Goal: Task Accomplishment & Management: Manage account settings

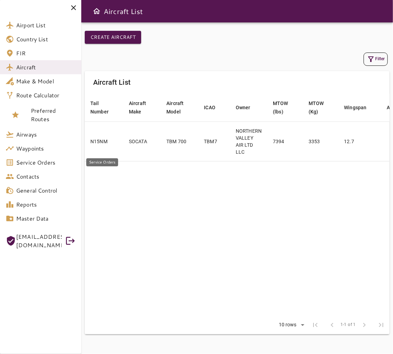
click at [51, 162] on span "Service Orders" at bounding box center [45, 162] width 59 height 8
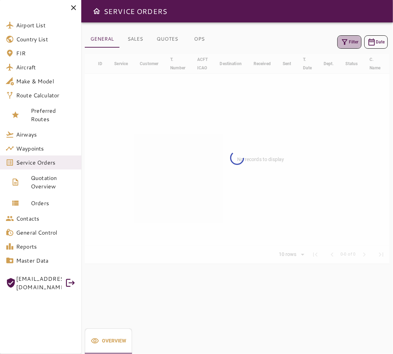
click at [346, 42] on icon "button" at bounding box center [344, 42] width 8 height 8
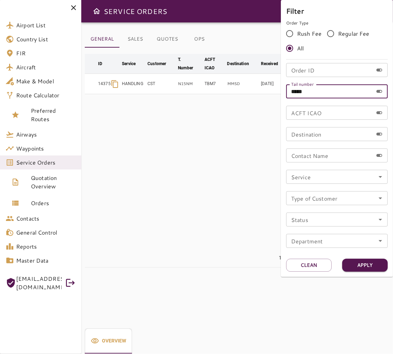
drag, startPoint x: 316, startPoint y: 97, endPoint x: 260, endPoint y: 102, distance: 56.2
click at [262, 101] on div "Filter Order Type Rush Fee Regular Fee All Order ID Order ID Tail number ***** …" at bounding box center [196, 177] width 393 height 354
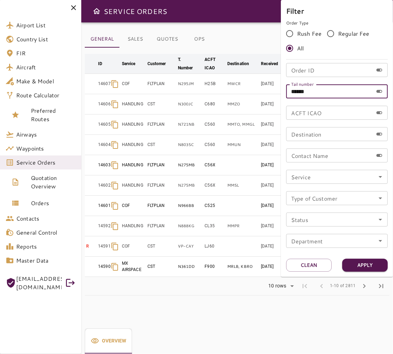
type input "******"
click at [360, 268] on button "Apply" at bounding box center [364, 265] width 45 height 13
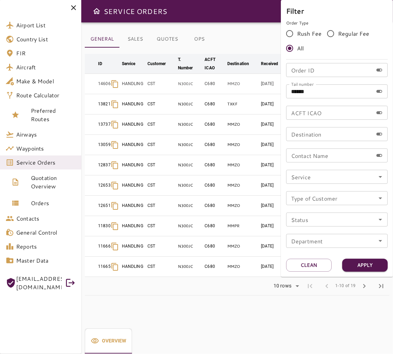
click at [74, 9] on div at bounding box center [196, 177] width 393 height 354
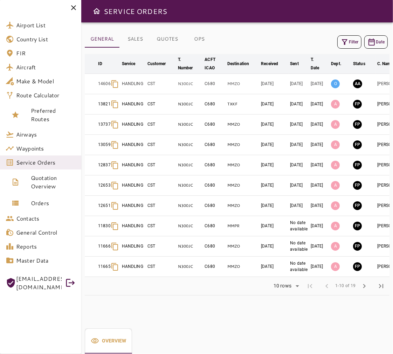
click at [79, 16] on ul "Airport List Country List FIR Aircraft Make & Model Route Calculator Preferred …" at bounding box center [40, 142] width 81 height 255
click at [72, 7] on icon at bounding box center [73, 7] width 5 height 5
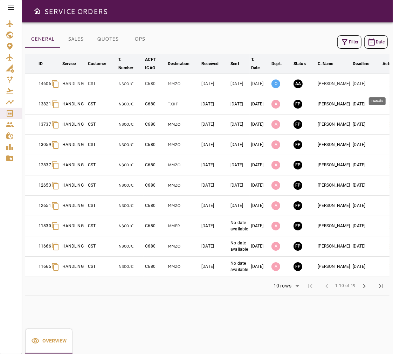
click at [372, 83] on icon "button" at bounding box center [390, 84] width 8 height 8
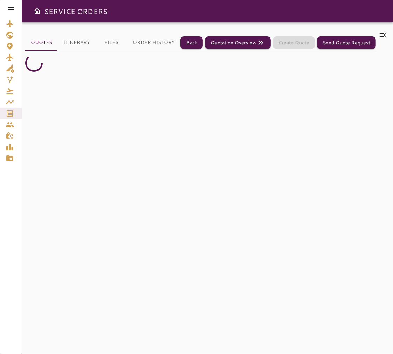
click at [372, 33] on icon at bounding box center [382, 35] width 8 height 8
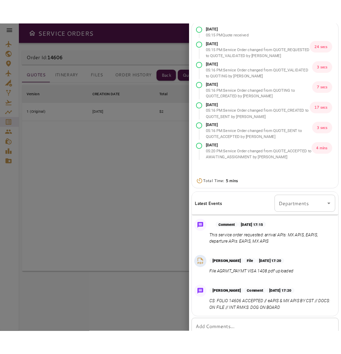
scroll to position [36, 0]
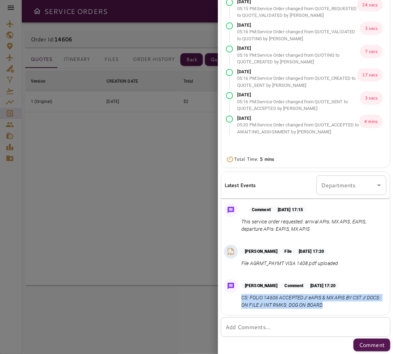
drag, startPoint x: 345, startPoint y: 303, endPoint x: 241, endPoint y: 295, distance: 104.6
click at [241, 295] on p "CS: FOLIO 14606 ACCEPTED // eAPIS & MX APIS BY CST // DOCS: ON FILE // INT RMKS…" at bounding box center [312, 301] width 142 height 15
copy p "CS: FOLIO 14606 ACCEPTED // eAPIS & MX APIS BY CST // DOCS: ON FILE // INT RMKS…"
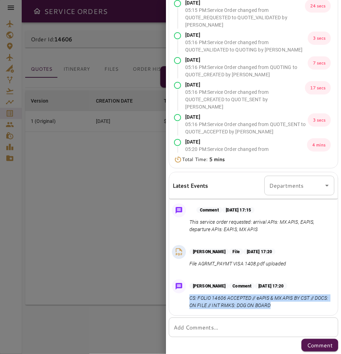
scroll to position [37, 0]
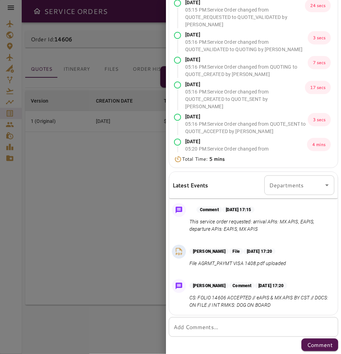
click at [264, 321] on div "* Add Comments..." at bounding box center [253, 327] width 169 height 20
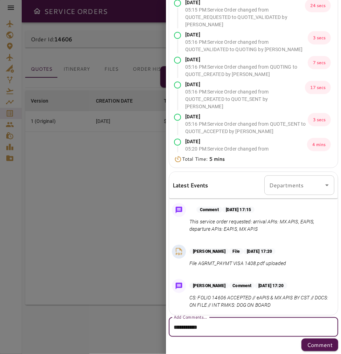
click at [181, 326] on textarea "**********" at bounding box center [251, 327] width 154 height 8
type textarea "**********"
click at [307, 345] on p "Comment" at bounding box center [320, 344] width 26 height 8
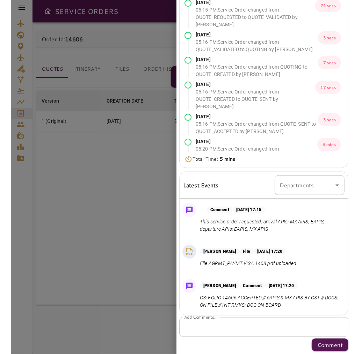
scroll to position [0, 0]
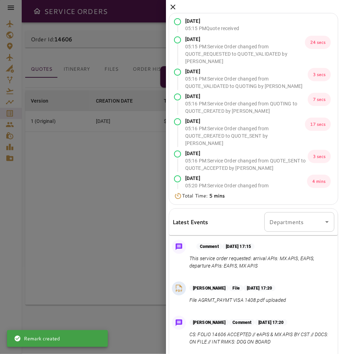
click at [173, 5] on icon at bounding box center [173, 7] width 8 height 8
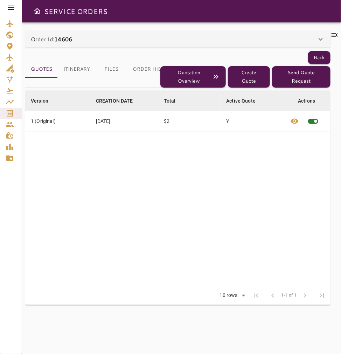
click at [34, 12] on icon "Open drawer" at bounding box center [37, 11] width 8 height 8
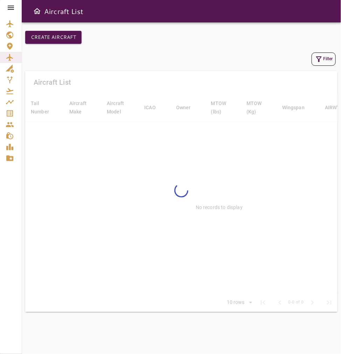
click at [10, 10] on icon at bounding box center [11, 7] width 8 height 8
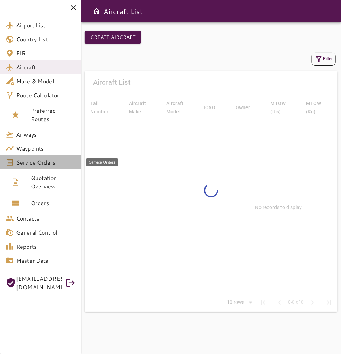
click at [58, 158] on span "Service Orders" at bounding box center [45, 162] width 59 height 8
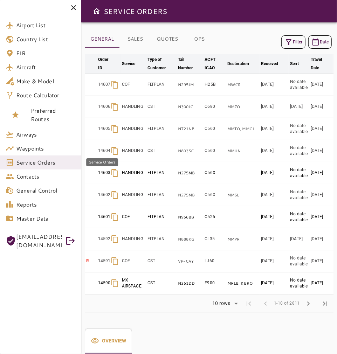
click at [69, 162] on span "Service Orders" at bounding box center [45, 162] width 59 height 8
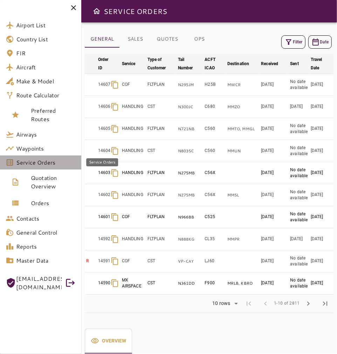
click at [62, 162] on span "Service Orders" at bounding box center [45, 162] width 59 height 8
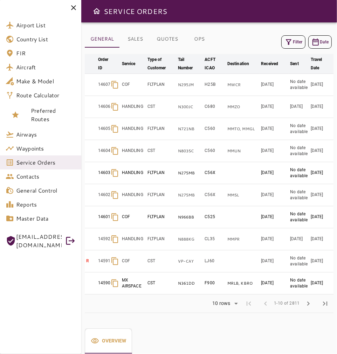
click at [74, 7] on icon at bounding box center [73, 7] width 5 height 5
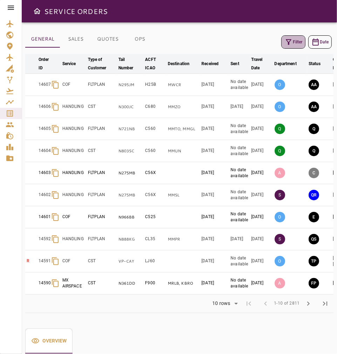
click at [285, 45] on icon "button" at bounding box center [288, 42] width 8 height 8
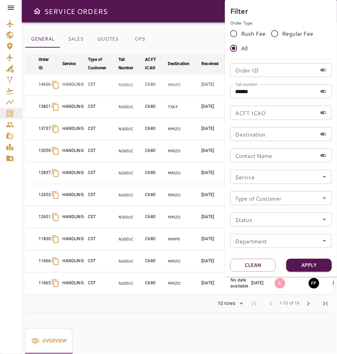
click at [190, 30] on div at bounding box center [168, 177] width 337 height 354
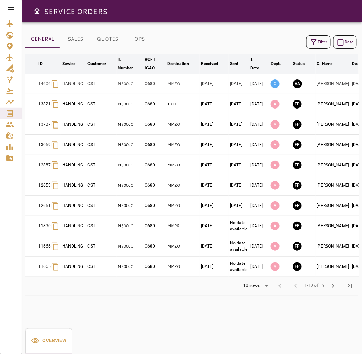
click at [320, 47] on button "Filter" at bounding box center [319, 41] width 24 height 13
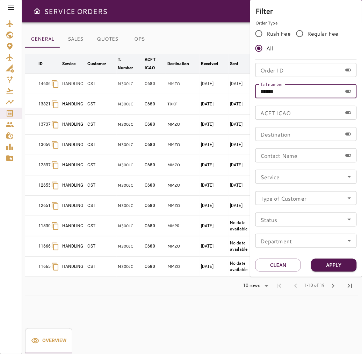
drag, startPoint x: 274, startPoint y: 95, endPoint x: 223, endPoint y: 96, distance: 50.7
click at [223, 96] on div "Filter Order Type Rush Fee Regular Fee All Order ID Order ID Tail number ******…" at bounding box center [181, 177] width 362 height 354
click at [269, 87] on label "Tail number" at bounding box center [272, 84] width 23 height 6
click at [269, 90] on input "Tail number" at bounding box center [299, 91] width 87 height 14
paste input "******"
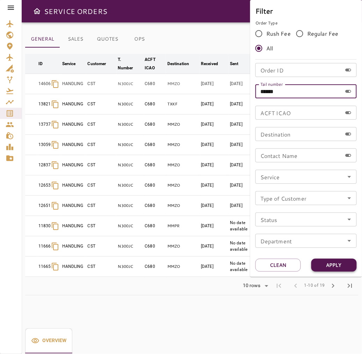
type input "******"
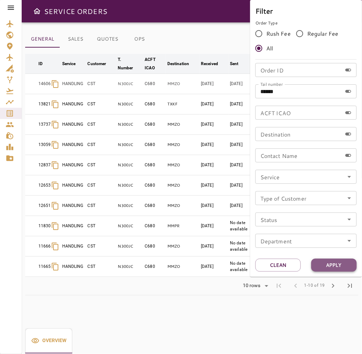
click at [332, 268] on button "Apply" at bounding box center [334, 265] width 45 height 13
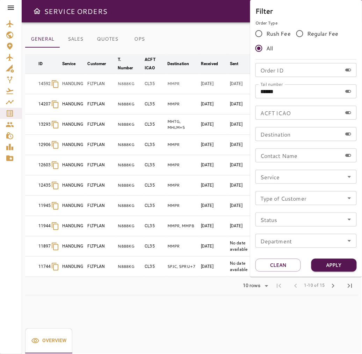
click at [297, 310] on div at bounding box center [181, 177] width 362 height 354
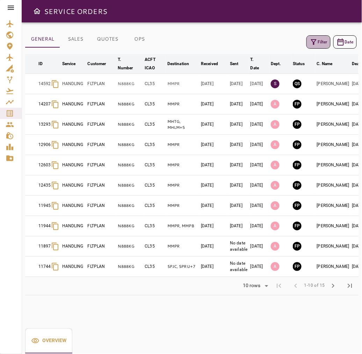
click at [320, 37] on button "Filter" at bounding box center [319, 41] width 24 height 13
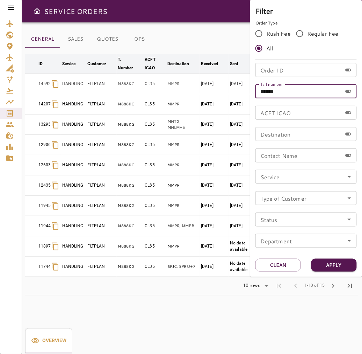
click at [288, 90] on input "******" at bounding box center [299, 91] width 87 height 14
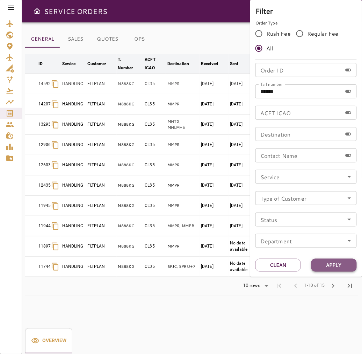
click at [345, 262] on button "Apply" at bounding box center [334, 265] width 45 height 13
click at [164, 36] on div at bounding box center [181, 177] width 362 height 354
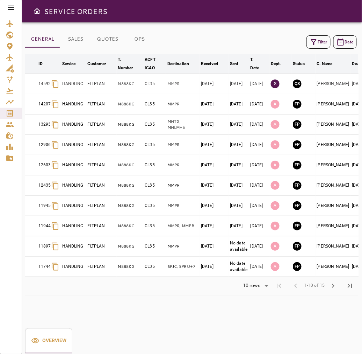
scroll to position [0, 31]
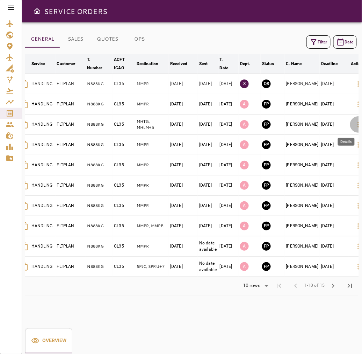
click at [355, 121] on icon "button" at bounding box center [359, 124] width 8 height 8
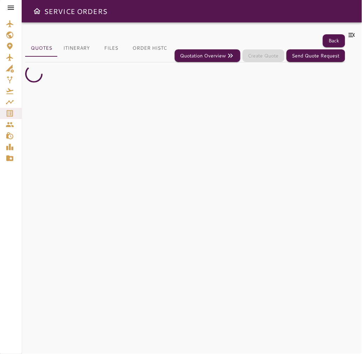
click at [356, 32] on icon at bounding box center [352, 35] width 8 height 8
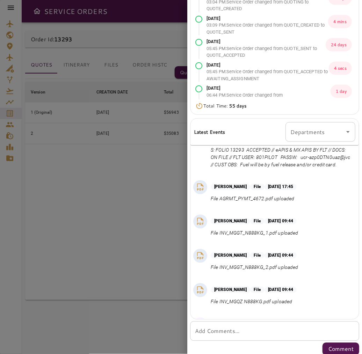
scroll to position [1132, 0]
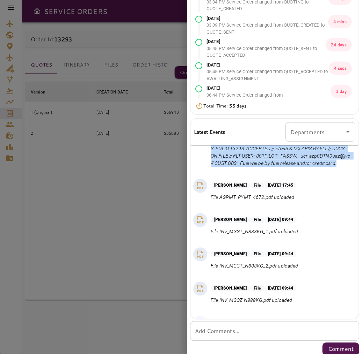
drag, startPoint x: 254, startPoint y: 264, endPoint x: 211, endPoint y: 242, distance: 48.2
click at [211, 167] on p "S: FOLIO 13293 ACCEPTED // eAPIS & MX APIS BY FLT // DOCS: ON FILE // FLT USER:…" at bounding box center [282, 156] width 142 height 22
copy p "S: FOLIO 13293 ACCEPTED // eAPIS & MX APIS BY FLT // DOCS: ON FILE // FLT USER:…"
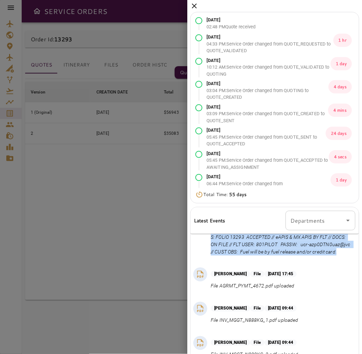
scroll to position [0, 0]
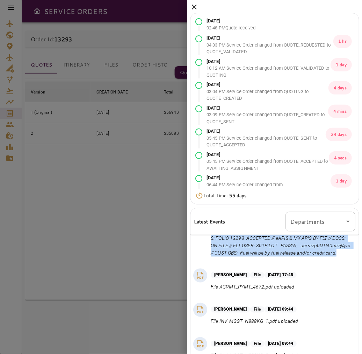
click at [193, 4] on icon at bounding box center [194, 7] width 8 height 8
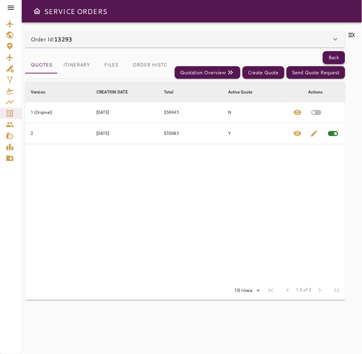
click at [333, 55] on button "Back" at bounding box center [334, 57] width 22 height 13
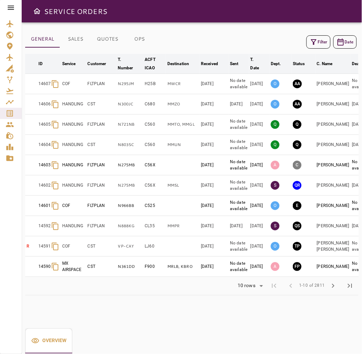
click at [317, 42] on icon "button" at bounding box center [314, 42] width 8 height 8
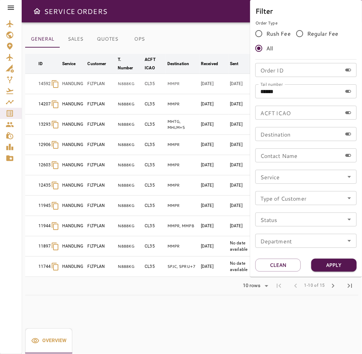
click at [200, 33] on div at bounding box center [181, 177] width 362 height 354
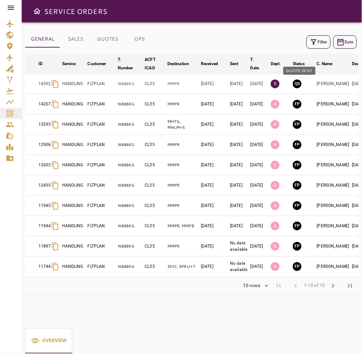
click at [300, 85] on button "QS" at bounding box center [297, 83] width 9 height 9
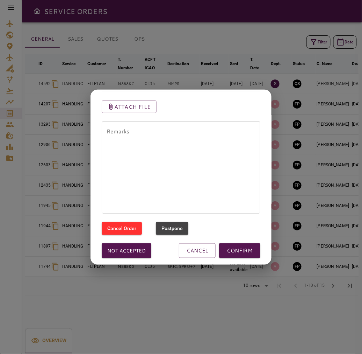
scroll to position [69, 0]
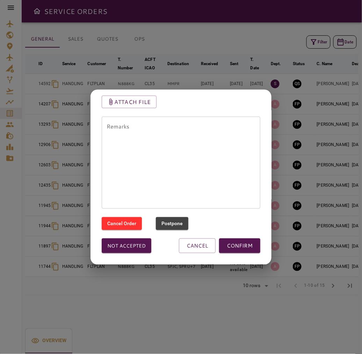
click at [142, 134] on textarea "Remarks" at bounding box center [181, 162] width 149 height 80
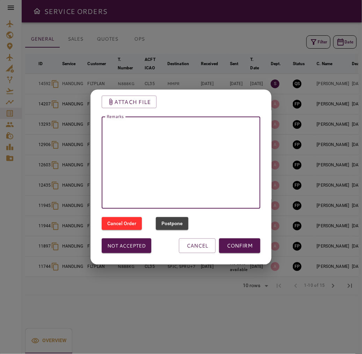
paste textarea "**********"
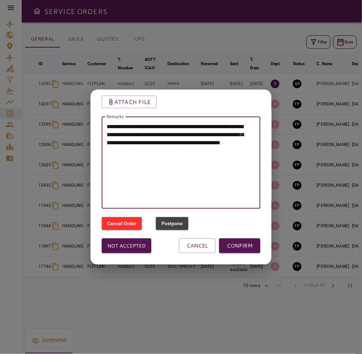
click at [111, 125] on textarea "**********" at bounding box center [178, 162] width 143 height 80
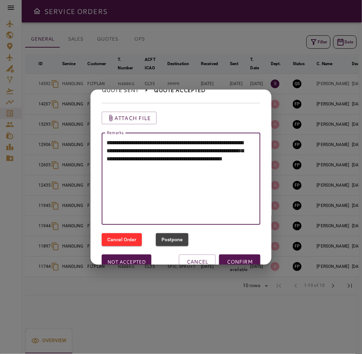
scroll to position [0, 0]
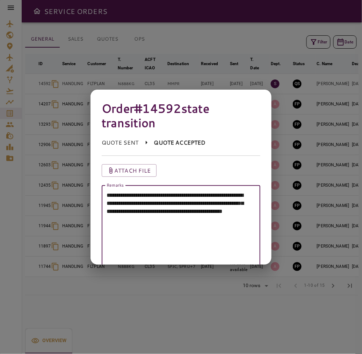
click at [155, 194] on textarea "**********" at bounding box center [178, 231] width 143 height 80
drag, startPoint x: 232, startPoint y: 219, endPoint x: 179, endPoint y: 225, distance: 52.5
click at [179, 225] on textarea "**********" at bounding box center [178, 231] width 143 height 80
type textarea "**********"
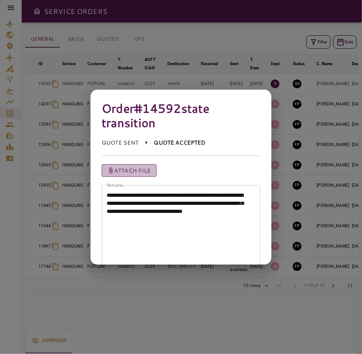
click at [132, 172] on p "Attach file" at bounding box center [132, 170] width 37 height 8
click at [0, 0] on input "Attach file" at bounding box center [0, 0] width 0 height 0
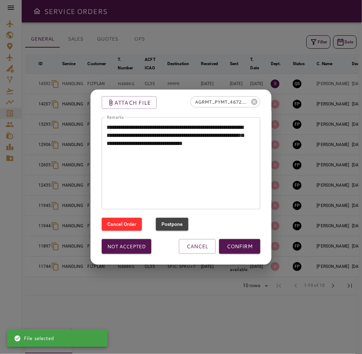
scroll to position [69, 0]
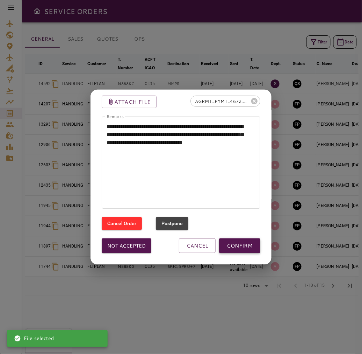
click at [238, 247] on button "CONFIRM" at bounding box center [239, 245] width 41 height 15
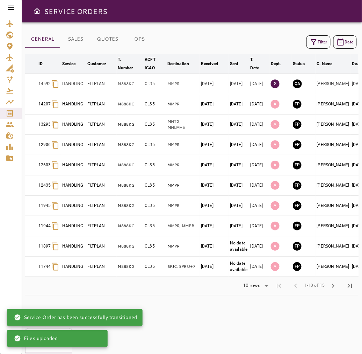
click at [301, 85] on button "QA" at bounding box center [297, 83] width 9 height 9
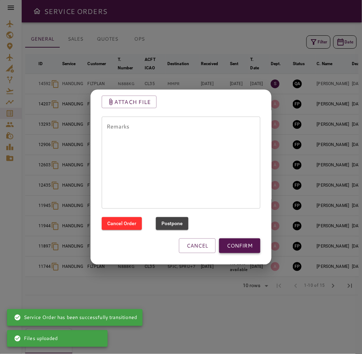
click at [237, 247] on button "CONFIRM" at bounding box center [239, 245] width 41 height 15
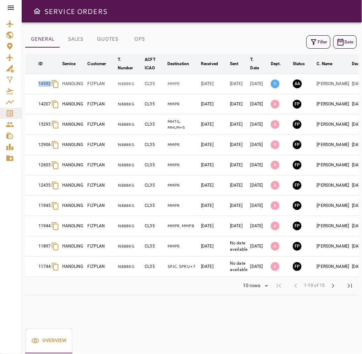
drag, startPoint x: 37, startPoint y: 82, endPoint x: 51, endPoint y: 86, distance: 14.9
click at [52, 86] on td "14592" at bounding box center [49, 84] width 24 height 20
copy p "14592"
